Goal: Navigation & Orientation: Find specific page/section

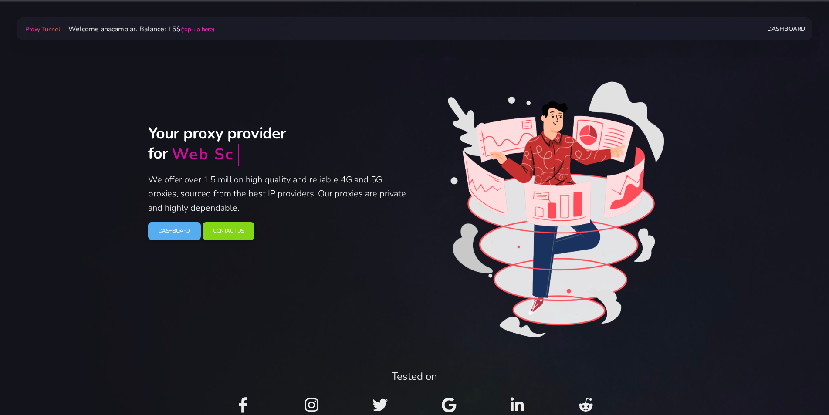
click at [786, 28] on link "Dashboard" at bounding box center [786, 29] width 38 height 16
